Goal: Information Seeking & Learning: Learn about a topic

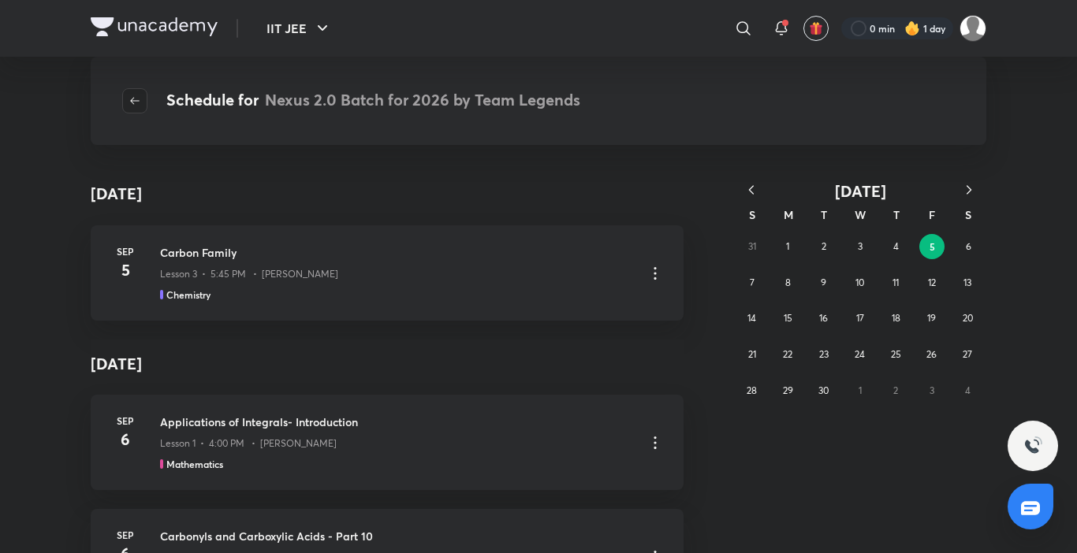
click at [125, 100] on span "button" at bounding box center [135, 101] width 24 height 13
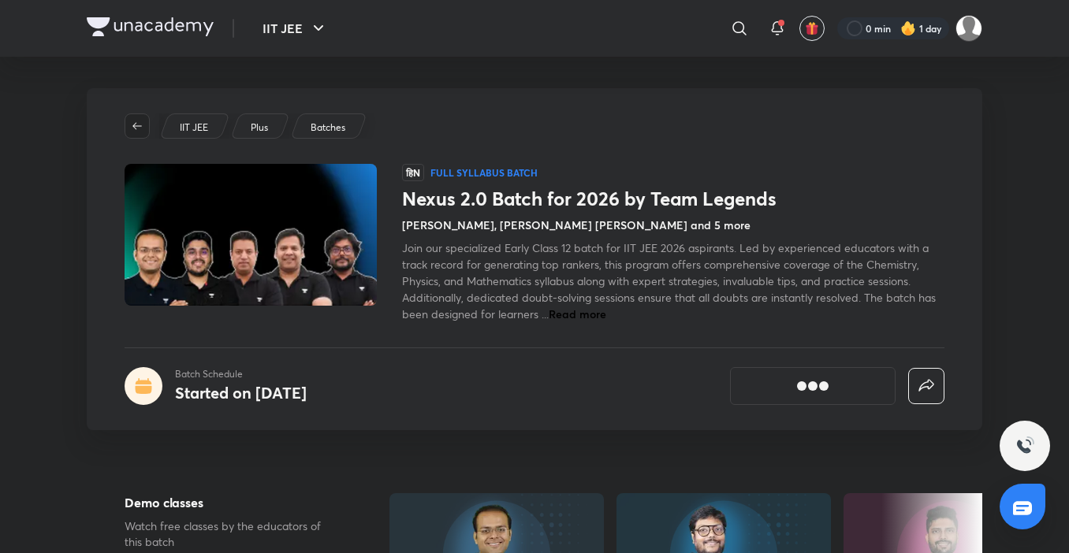
click at [133, 119] on button "button" at bounding box center [137, 126] width 25 height 25
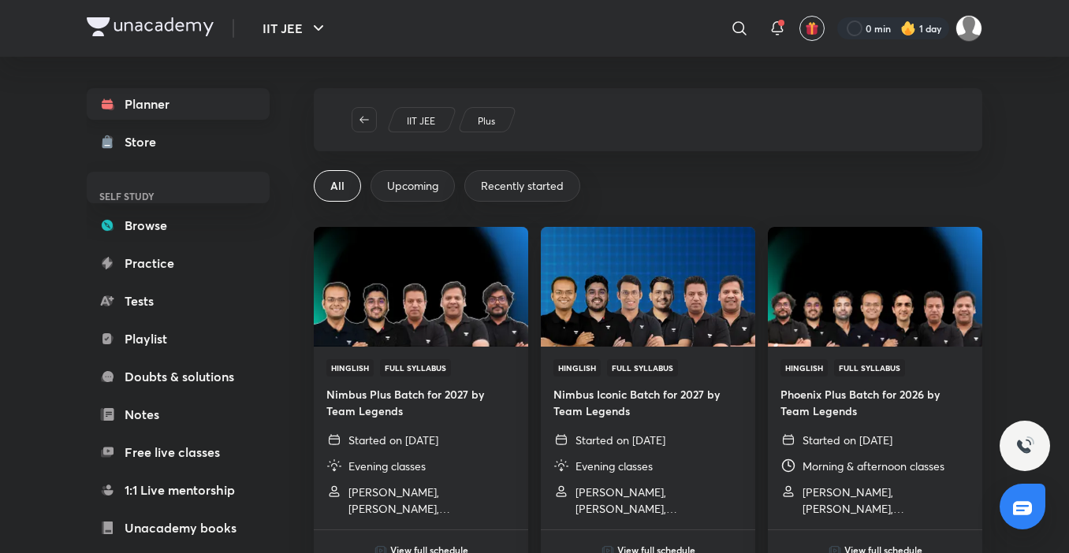
click at [210, 110] on link "Planner" at bounding box center [178, 104] width 183 height 32
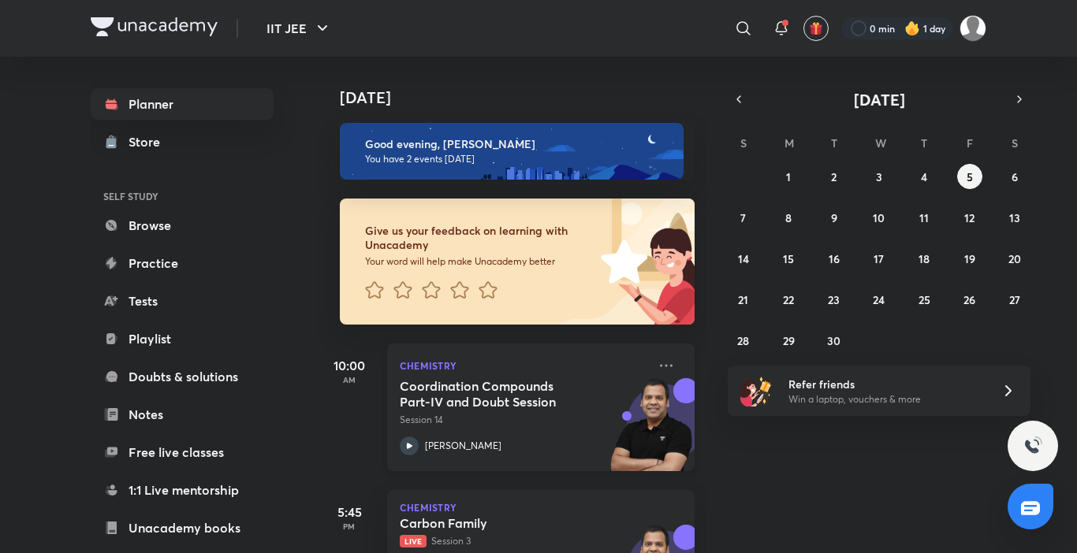
scroll to position [89, 0]
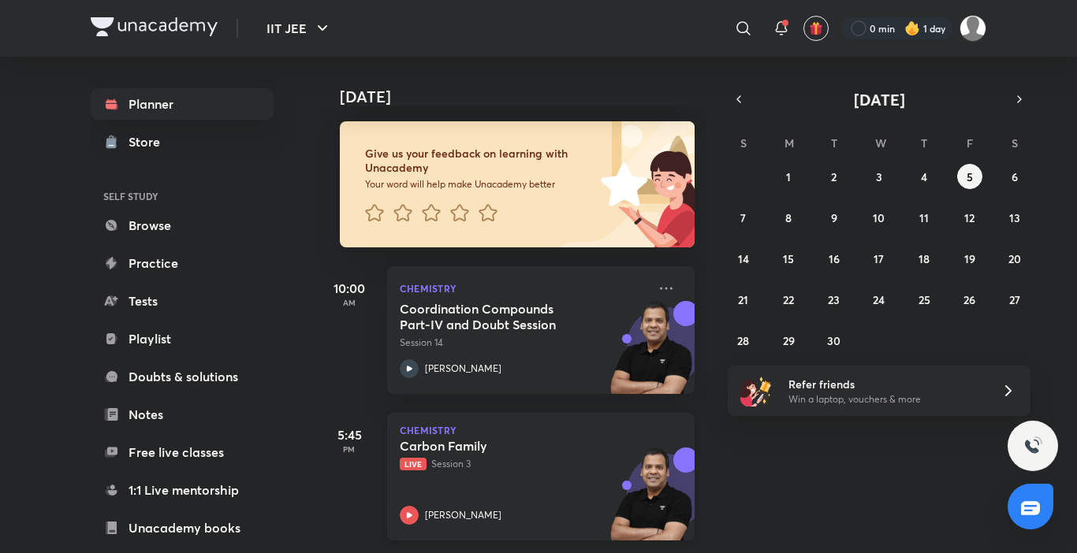
click at [459, 457] on p "Live Session 3" at bounding box center [524, 464] width 248 height 14
